Goal: Task Accomplishment & Management: Complete application form

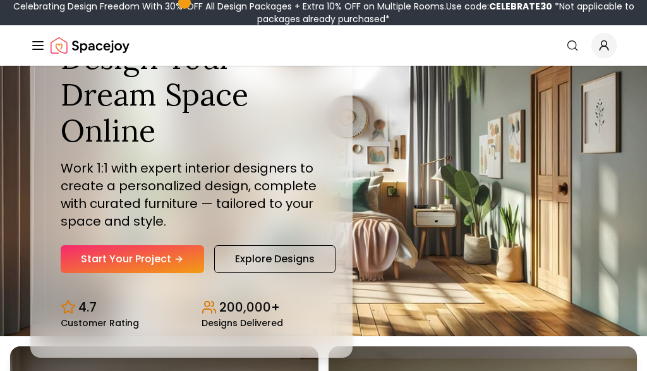
scroll to position [42, 0]
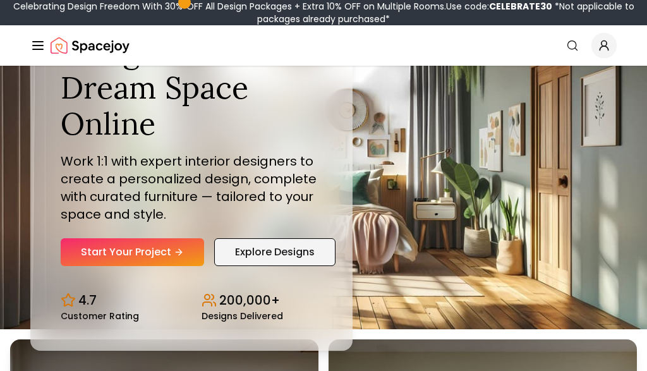
click at [290, 249] on link "Explore Designs" at bounding box center [274, 252] width 121 height 28
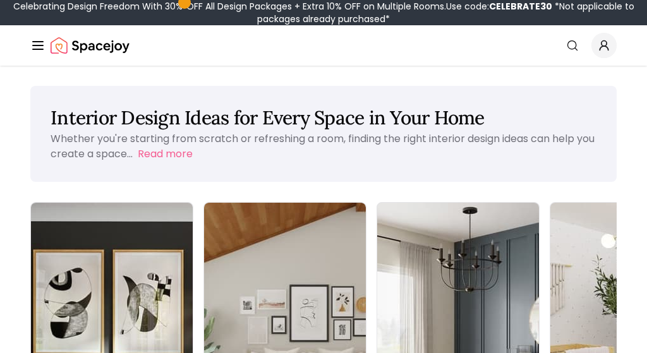
click at [602, 42] on icon "Global" at bounding box center [603, 45] width 13 height 13
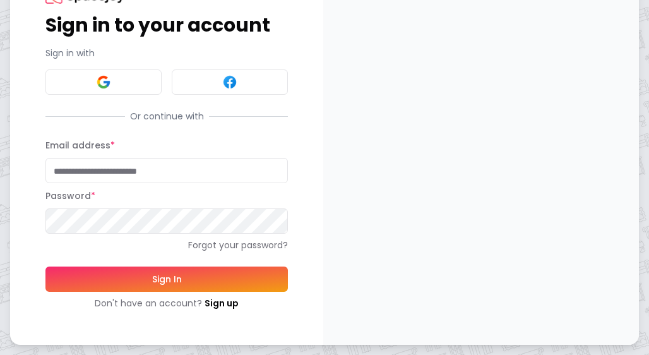
scroll to position [59, 0]
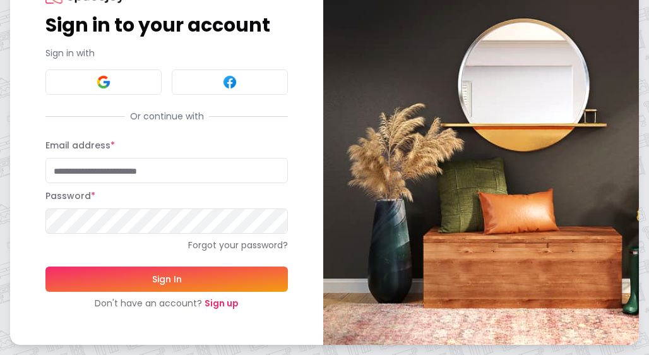
click at [217, 302] on link "Sign up" at bounding box center [222, 303] width 34 height 13
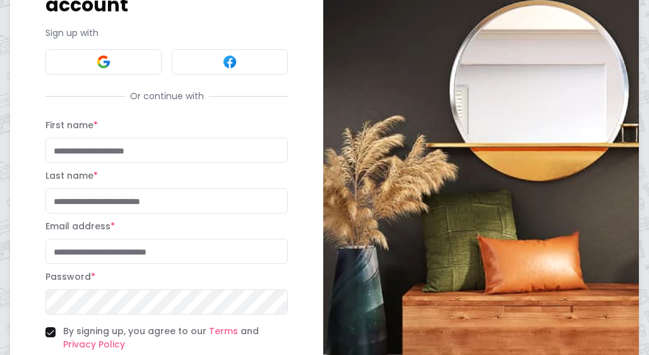
scroll to position [105, 0]
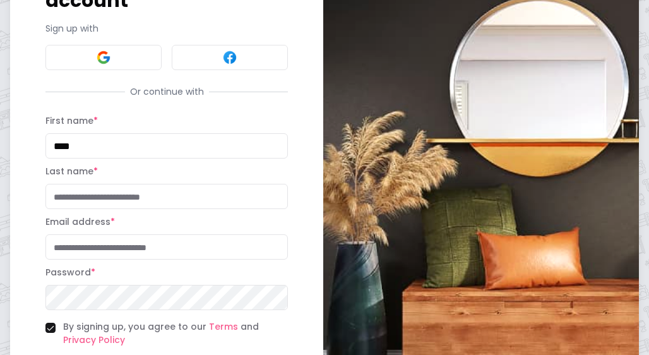
type input "****"
type input "*"
click at [167, 165] on div "Last name * *" at bounding box center [166, 186] width 242 height 45
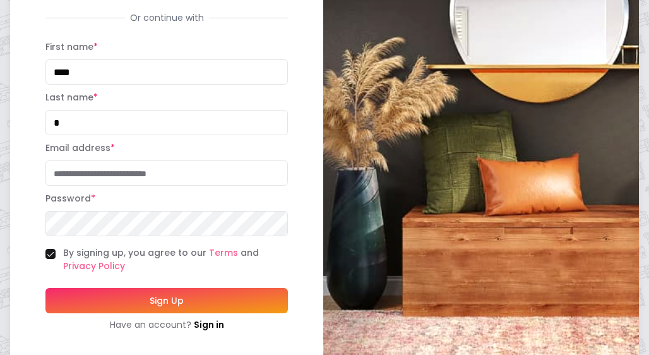
scroll to position [183, 0]
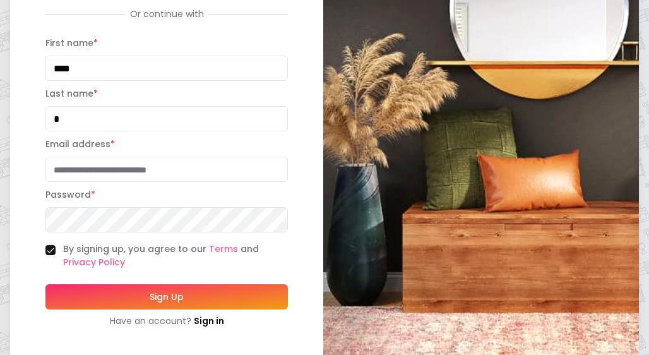
type input "**********"
click at [223, 295] on button "Sign Up" at bounding box center [166, 297] width 242 height 25
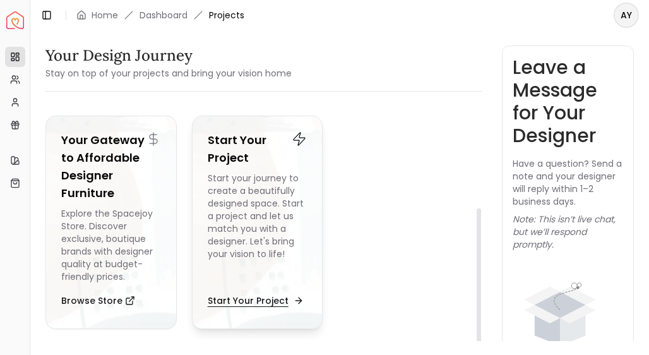
click at [244, 308] on button "Start Your Project" at bounding box center [254, 300] width 93 height 25
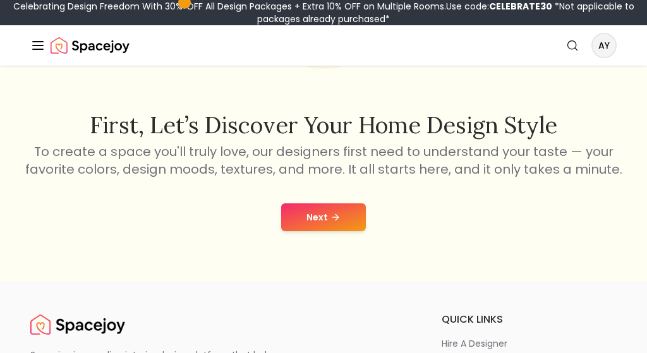
scroll to position [183, 0]
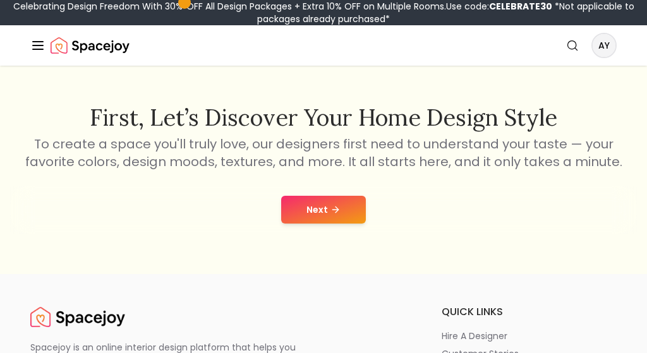
click at [314, 212] on button "Next" at bounding box center [323, 210] width 85 height 28
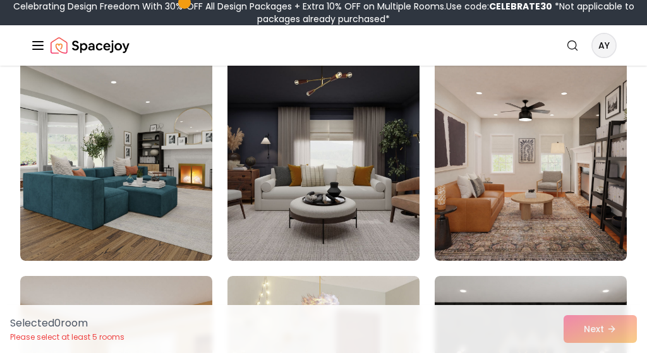
scroll to position [129, 0]
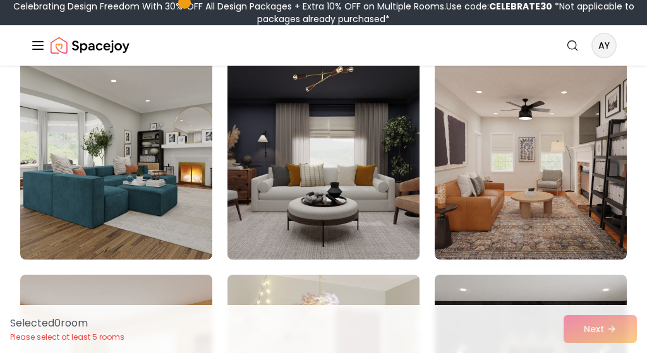
click at [337, 167] on img at bounding box center [322, 158] width 201 height 212
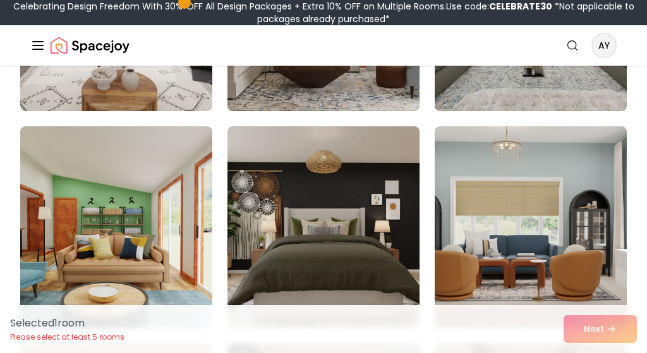
scroll to position [722, 0]
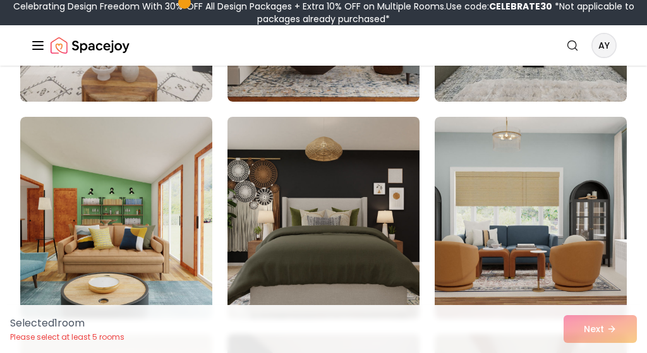
click at [350, 215] on img at bounding box center [322, 218] width 201 height 212
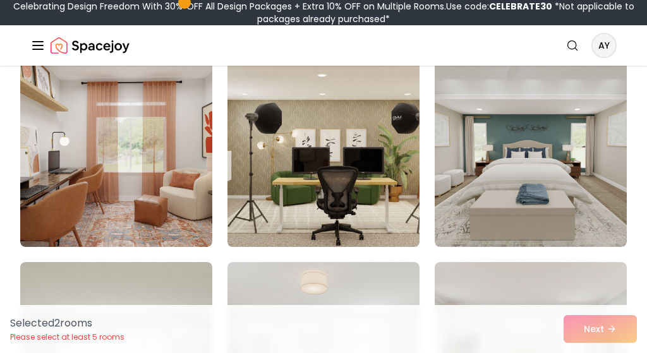
scroll to position [1229, 0]
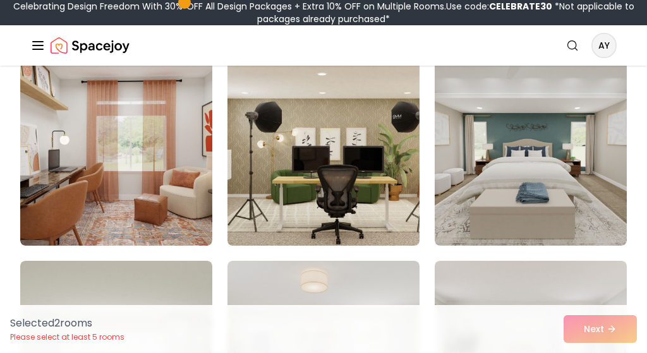
click at [364, 183] on img at bounding box center [322, 145] width 201 height 212
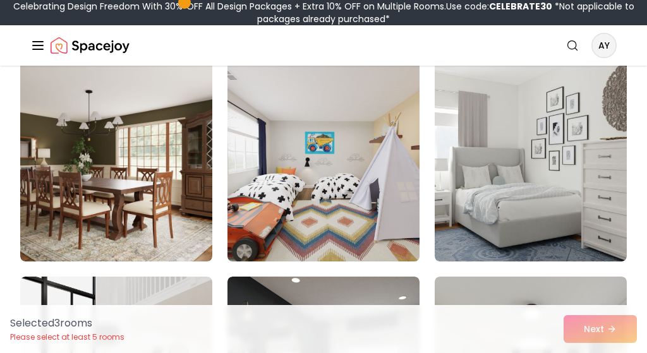
scroll to position [1662, 0]
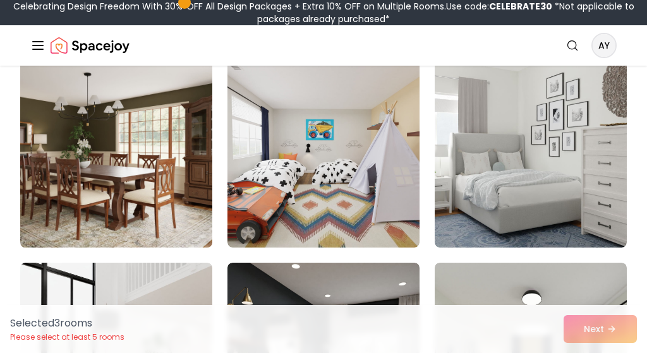
click at [132, 152] on img at bounding box center [115, 146] width 201 height 212
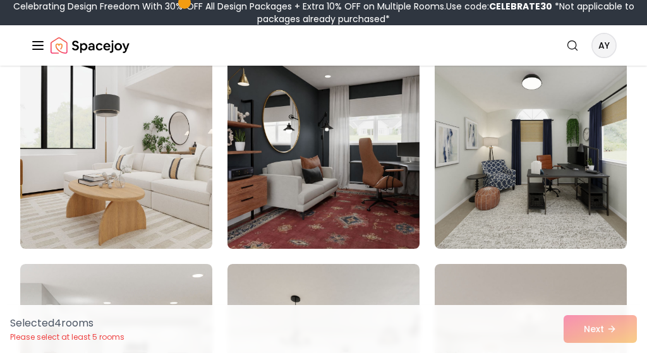
scroll to position [1881, 0]
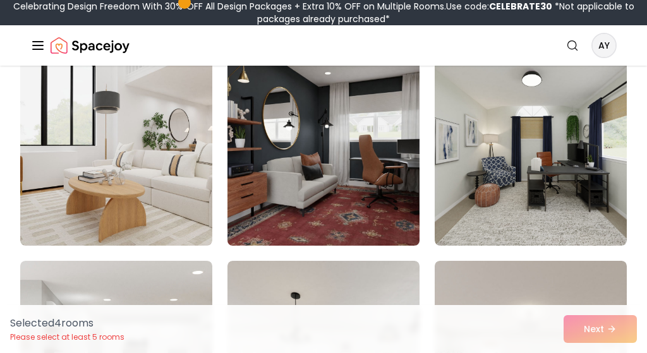
click at [344, 176] on img at bounding box center [322, 145] width 201 height 212
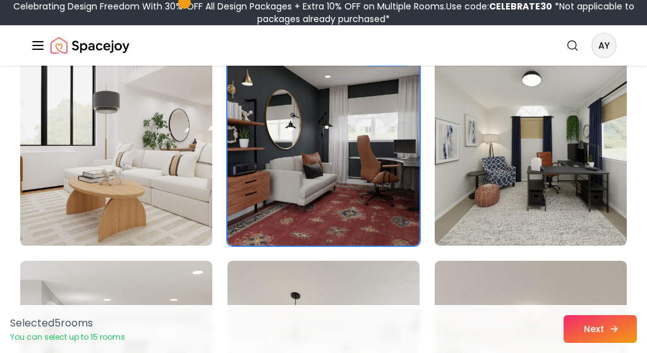
click at [597, 326] on button "Next" at bounding box center [599, 329] width 73 height 28
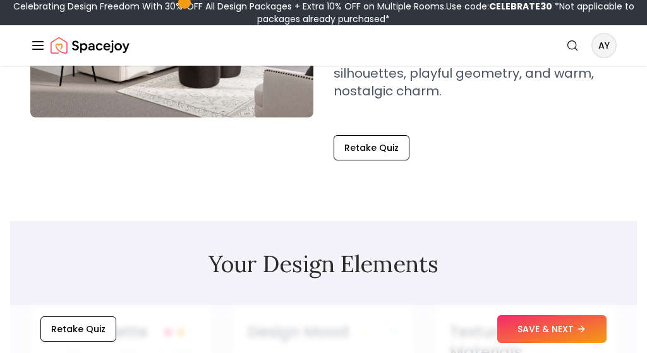
scroll to position [302, 0]
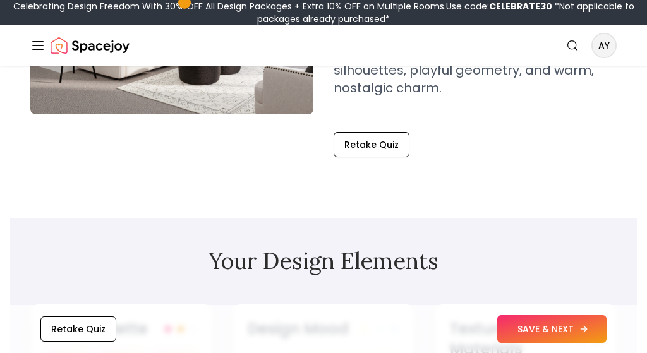
click at [554, 335] on button "SAVE & NEXT" at bounding box center [551, 329] width 109 height 28
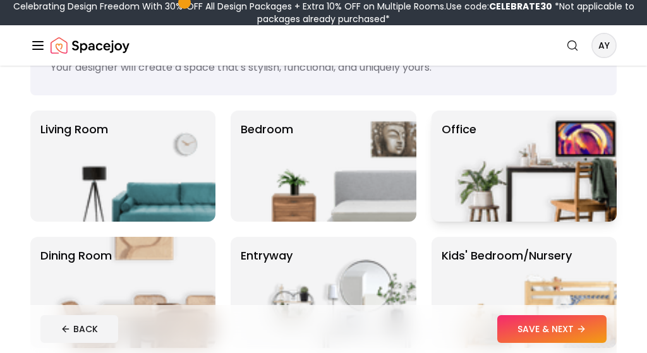
scroll to position [82, 0]
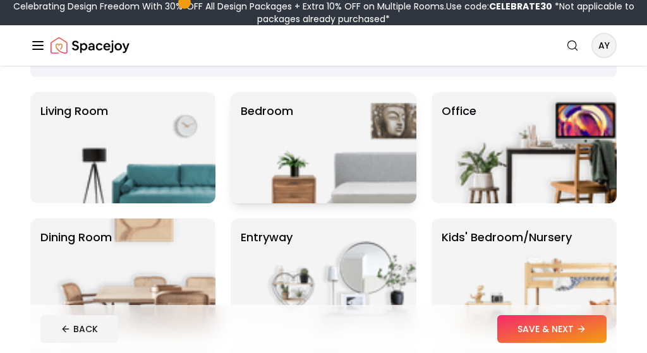
click at [298, 145] on img at bounding box center [335, 147] width 162 height 111
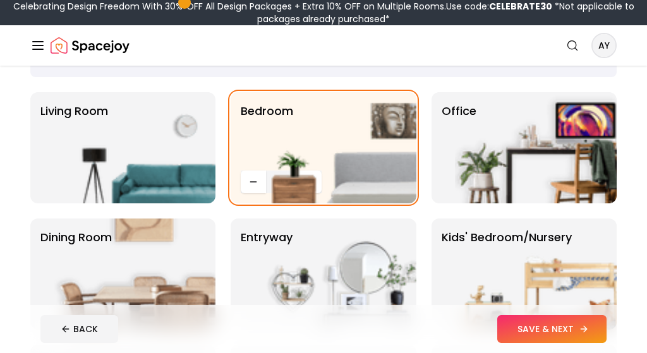
click at [551, 328] on button "SAVE & NEXT" at bounding box center [551, 329] width 109 height 28
